Goal: Transaction & Acquisition: Purchase product/service

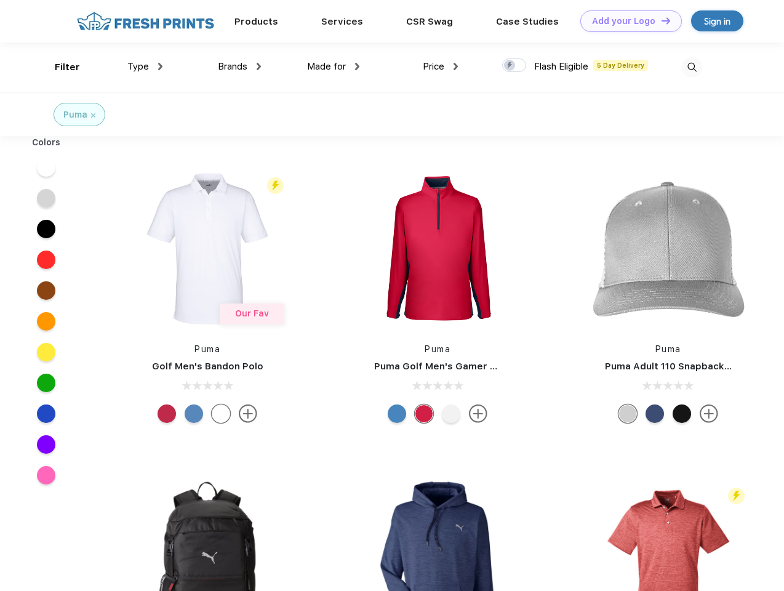
click at [627, 21] on link "Add your Logo Design Tool" at bounding box center [631, 21] width 102 height 22
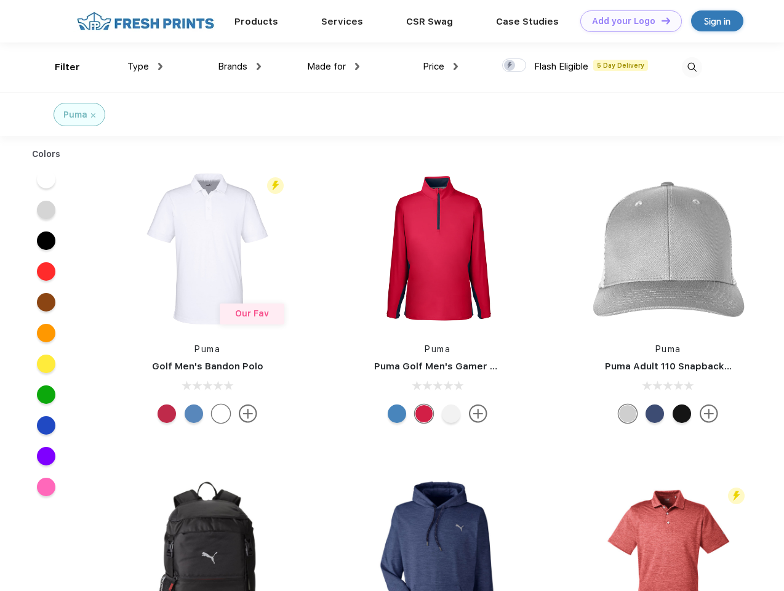
click at [0, 0] on div "Design Tool" at bounding box center [0, 0] width 0 height 0
click at [660, 20] on link "Add your Logo Design Tool" at bounding box center [631, 21] width 102 height 22
click at [59, 67] on div "Filter" at bounding box center [67, 67] width 25 height 14
click at [145, 66] on span "Type" at bounding box center [138, 66] width 22 height 11
click at [239, 66] on span "Brands" at bounding box center [233, 66] width 30 height 11
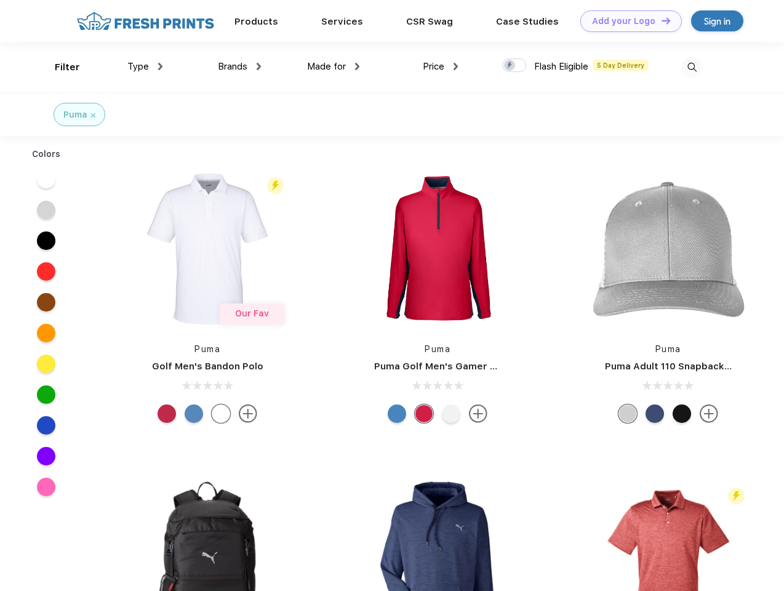
click at [334, 66] on span "Made for" at bounding box center [326, 66] width 39 height 11
click at [441, 66] on span "Price" at bounding box center [434, 66] width 22 height 11
click at [515, 66] on div at bounding box center [514, 65] width 24 height 14
click at [510, 66] on input "checkbox" at bounding box center [506, 62] width 8 height 8
click at [692, 67] on img at bounding box center [692, 67] width 20 height 20
